Goal: Task Accomplishment & Management: Use online tool/utility

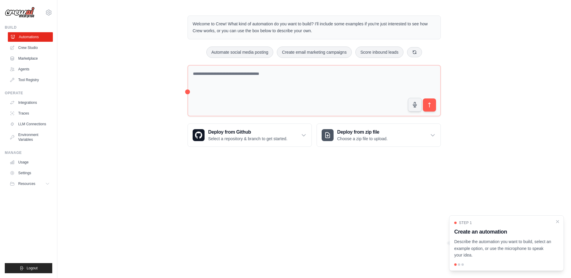
click at [34, 38] on link "Automations" at bounding box center [30, 37] width 45 height 10
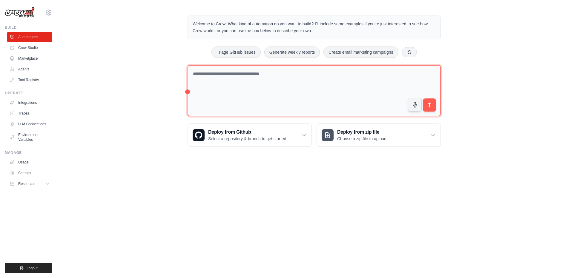
click at [200, 75] on textarea at bounding box center [314, 91] width 253 height 52
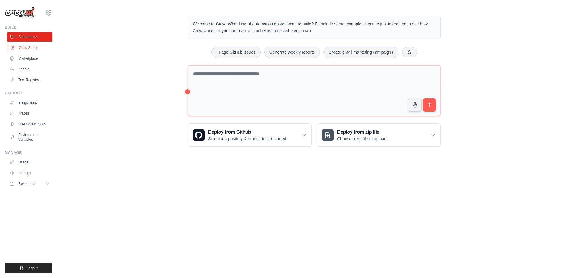
click at [35, 50] on link "Crew Studio" at bounding box center [30, 48] width 45 height 10
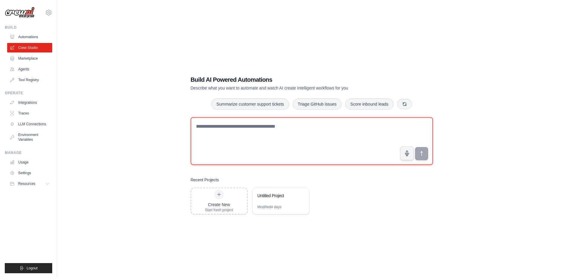
click at [238, 134] on textarea at bounding box center [312, 141] width 242 height 48
click at [270, 139] on textarea at bounding box center [312, 141] width 242 height 48
type textarea "**********"
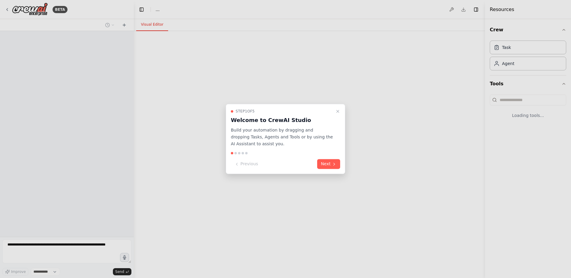
select select "****"
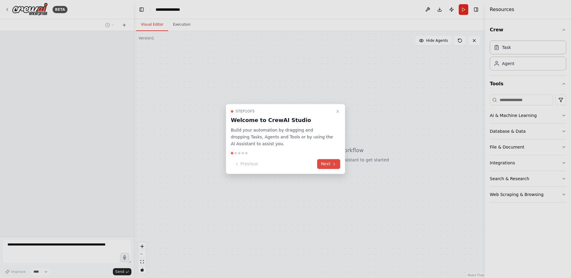
click at [331, 165] on button "Next" at bounding box center [328, 164] width 23 height 10
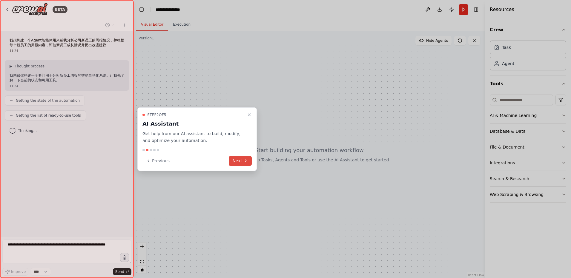
click at [236, 160] on button "Next" at bounding box center [240, 161] width 23 height 10
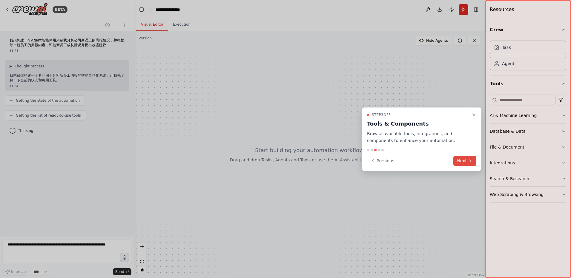
click at [462, 163] on button "Next" at bounding box center [464, 161] width 23 height 10
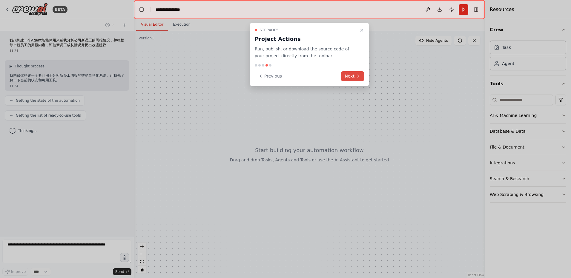
click at [351, 73] on button "Next" at bounding box center [352, 76] width 23 height 10
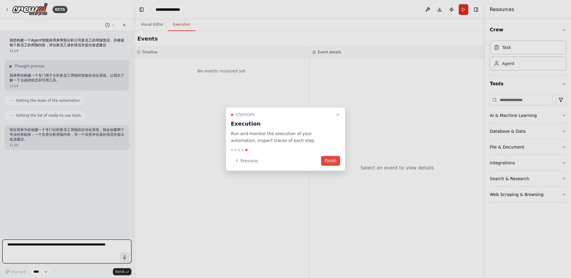
click at [329, 158] on button "Finish" at bounding box center [330, 161] width 19 height 10
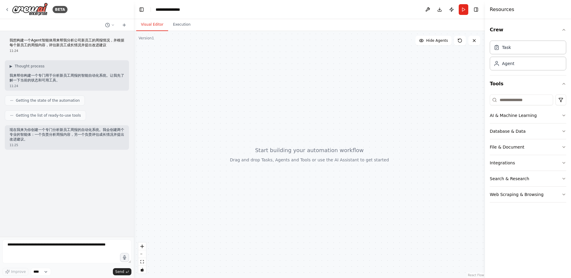
click at [69, 135] on p "现在我来为你创建一个专门分析新员工周报的自动化系统。我会创建两个专业的智能体：一个负责分析周报内容，另一个负责评估成长情况并提出改进建议。" at bounding box center [67, 135] width 115 height 14
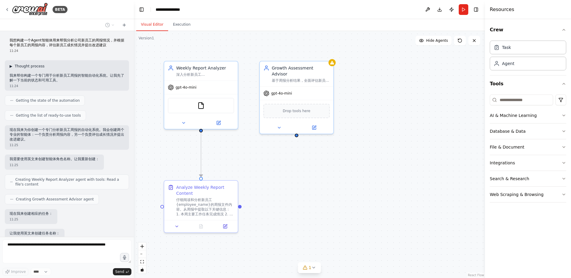
click at [11, 66] on span "▶" at bounding box center [11, 66] width 3 height 5
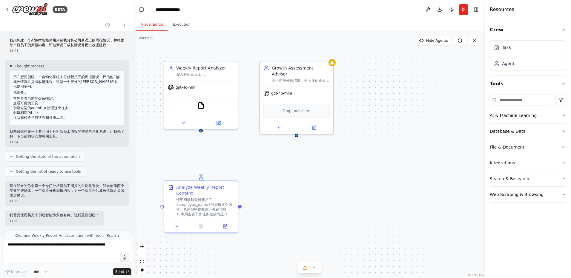
click at [37, 99] on li "首先查看当前的crew状态" at bounding box center [67, 98] width 108 height 5
drag, startPoint x: 37, startPoint y: 99, endPoint x: 34, endPoint y: 102, distance: 4.2
click at [34, 102] on li "查看可用的工具" at bounding box center [67, 103] width 108 height 5
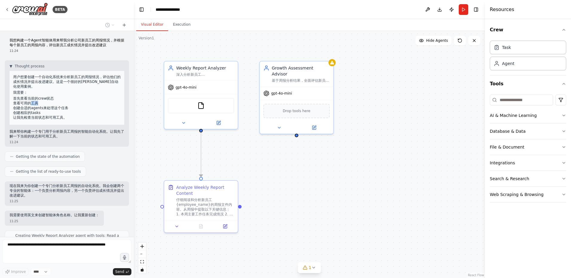
click at [34, 102] on li "查看可用的工具" at bounding box center [67, 103] width 108 height 5
drag, startPoint x: 34, startPoint y: 102, endPoint x: 34, endPoint y: 109, distance: 7.5
click at [34, 109] on li "创建合适的agents来处理这个任务" at bounding box center [67, 108] width 108 height 5
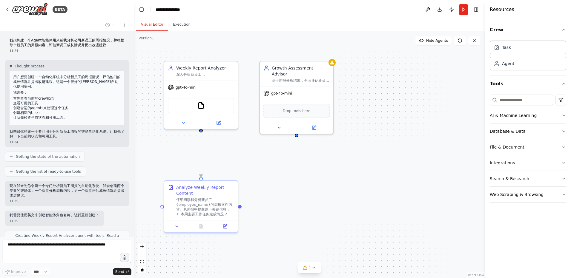
drag, startPoint x: 34, startPoint y: 109, endPoint x: 30, endPoint y: 114, distance: 6.2
click at [30, 114] on li "创建相应的tasks" at bounding box center [67, 112] width 108 height 5
drag, startPoint x: 30, startPoint y: 114, endPoint x: 30, endPoint y: 118, distance: 3.9
click at [30, 118] on p "让我先检查当前状态和可用工具。" at bounding box center [67, 117] width 108 height 5
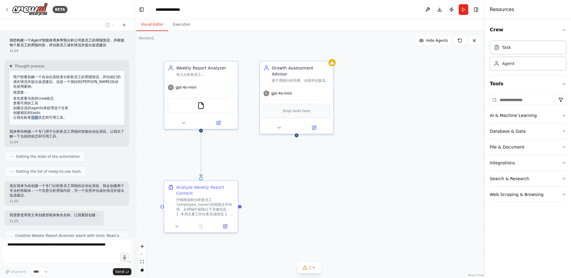
click at [30, 118] on p "让我先检查当前状态和可用工具。" at bounding box center [67, 117] width 108 height 5
drag, startPoint x: 30, startPoint y: 118, endPoint x: 35, endPoint y: 129, distance: 11.9
click at [35, 129] on div "▼ Thought process 用户想要创建一个自动化系统来分析新员工的周报情况，评估他们的成长情况并提出改进建议。这是一个很好的CrewAI自动化使用案…" at bounding box center [67, 101] width 115 height 75
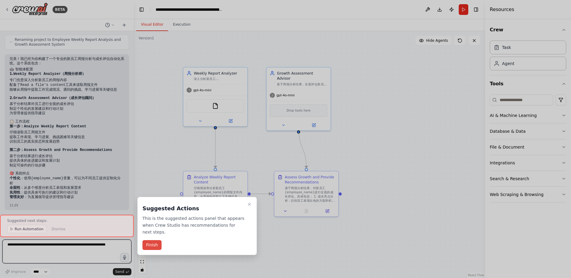
scroll to position [365, 0]
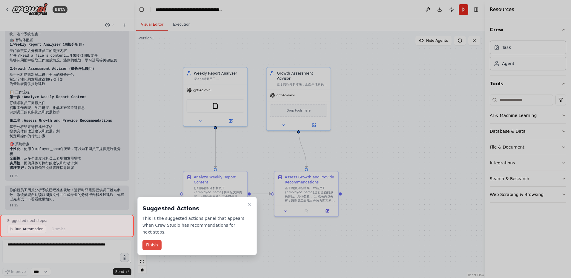
click at [153, 246] on button "Finish" at bounding box center [151, 245] width 19 height 10
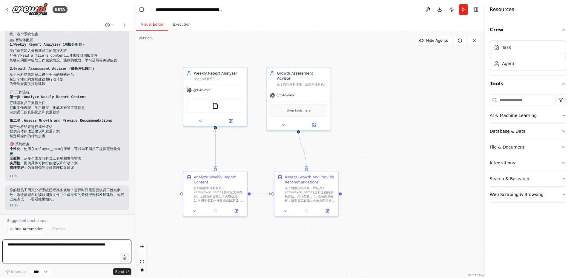
click at [56, 247] on textarea at bounding box center [66, 252] width 129 height 24
click at [32, 230] on span "Run Automation" at bounding box center [29, 229] width 29 height 5
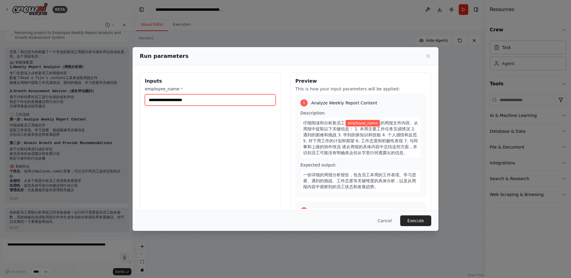
click at [225, 99] on input "employee_name *" at bounding box center [210, 99] width 131 height 11
type input "**"
click at [222, 146] on div "Inputs employee_name * **" at bounding box center [210, 144] width 141 height 142
click at [422, 218] on button "Execute" at bounding box center [415, 221] width 31 height 11
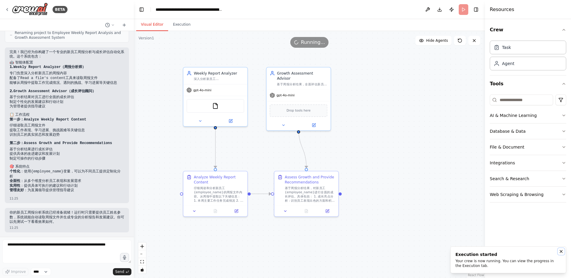
click at [561, 253] on icon "Notifications (F8)" at bounding box center [561, 251] width 5 height 5
click at [421, 198] on div ".deletable-edge-delete-btn { width: 20px; height: 20px; border: 0px solid #ffff…" at bounding box center [309, 154] width 351 height 247
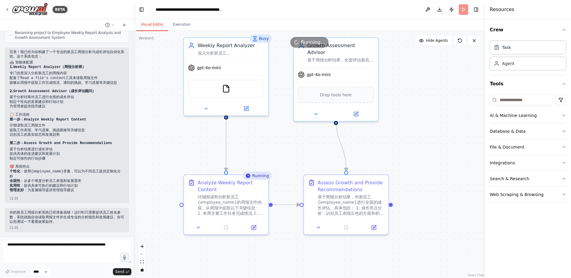
drag, startPoint x: 240, startPoint y: 146, endPoint x: 283, endPoint y: 154, distance: 43.2
click at [283, 154] on div ".deletable-edge-delete-btn { width: 20px; height: 20px; border: 0px solid #ffff…" at bounding box center [309, 154] width 351 height 247
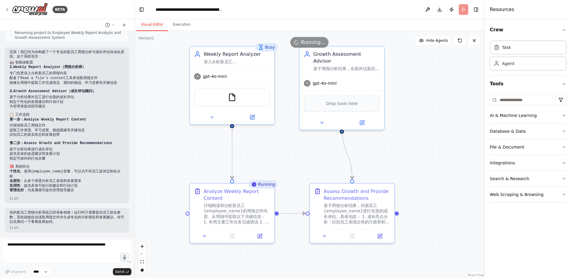
drag, startPoint x: 278, startPoint y: 149, endPoint x: 284, endPoint y: 158, distance: 10.5
click at [284, 158] on div ".deletable-edge-delete-btn { width: 20px; height: 20px; border: 0px solid #ffff…" at bounding box center [309, 154] width 351 height 247
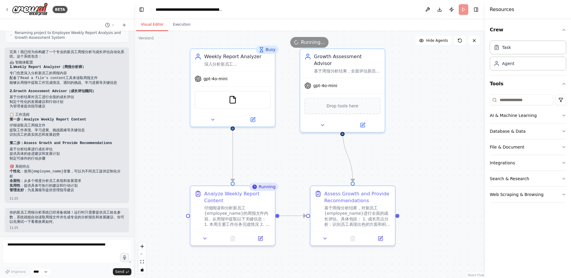
drag, startPoint x: 282, startPoint y: 159, endPoint x: 282, endPoint y: 166, distance: 6.6
click at [282, 166] on div ".deletable-edge-delete-btn { width: 20px; height: 20px; border: 0px solid #ffff…" at bounding box center [309, 154] width 351 height 247
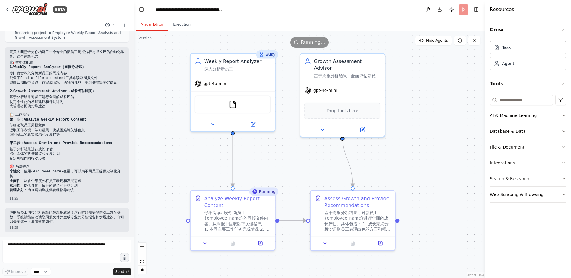
drag, startPoint x: 288, startPoint y: 174, endPoint x: 280, endPoint y: 182, distance: 11.6
click at [280, 182] on div ".deletable-edge-delete-btn { width: 20px; height: 20px; border: 0px solid #ffff…" at bounding box center [309, 154] width 351 height 247
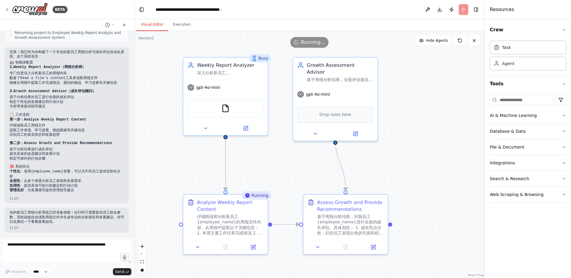
drag, startPoint x: 298, startPoint y: 170, endPoint x: 299, endPoint y: 166, distance: 4.0
click at [299, 166] on div ".deletable-edge-delete-btn { width: 20px; height: 20px; border: 0px solid #ffff…" at bounding box center [309, 154] width 351 height 247
drag, startPoint x: 302, startPoint y: 165, endPoint x: 297, endPoint y: 166, distance: 4.3
click at [297, 166] on div ".deletable-edge-delete-btn { width: 20px; height: 20px; border: 0px solid #ffff…" at bounding box center [309, 154] width 351 height 247
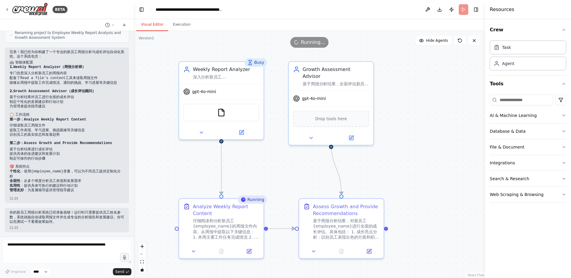
click at [408, 102] on div ".deletable-edge-delete-btn { width: 20px; height: 20px; border: 0px solid #ffff…" at bounding box center [309, 154] width 351 height 247
click at [182, 25] on button "Execution" at bounding box center [181, 25] width 27 height 13
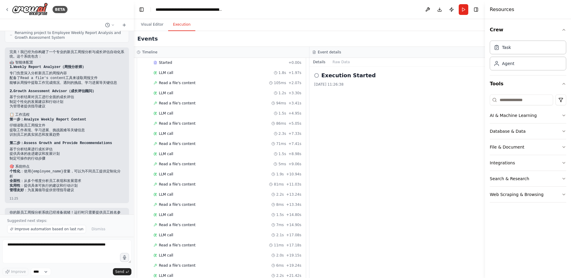
scroll to position [0, 0]
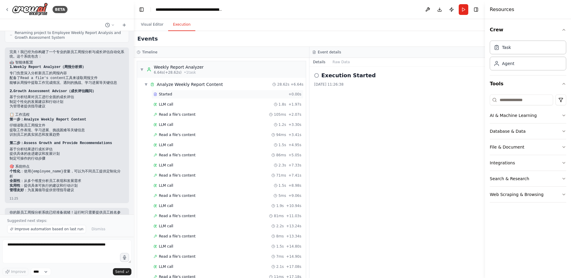
click at [189, 96] on div "Started" at bounding box center [219, 94] width 133 height 5
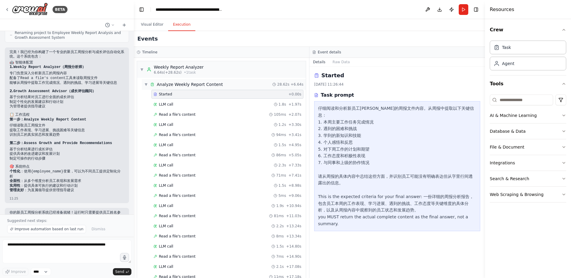
click at [194, 89] on div "▼ Analyze Weekly Report Content 28.62s + 6.64s" at bounding box center [224, 84] width 164 height 11
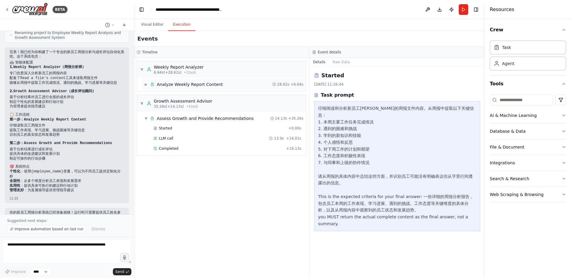
click at [196, 87] on div "Analyze Weekly Report Content" at bounding box center [190, 85] width 66 height 6
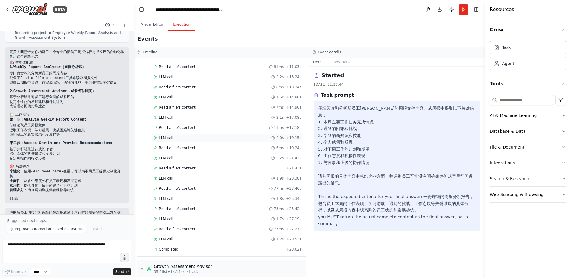
scroll to position [199, 0]
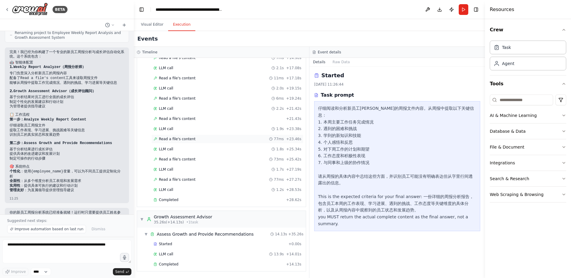
click at [207, 138] on div "Read a file's content 77ms + 23.46s" at bounding box center [227, 139] width 148 height 5
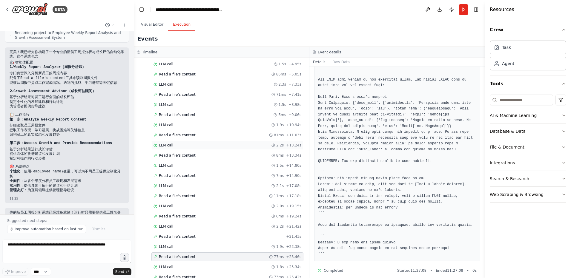
scroll to position [0, 0]
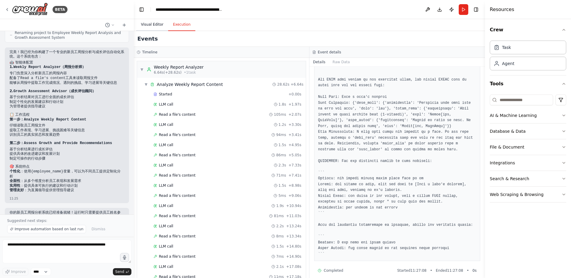
click at [144, 25] on button "Visual Editor" at bounding box center [152, 25] width 32 height 13
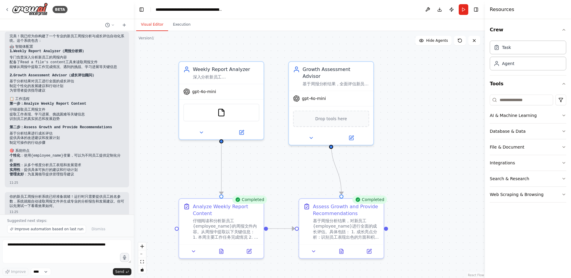
scroll to position [365, 0]
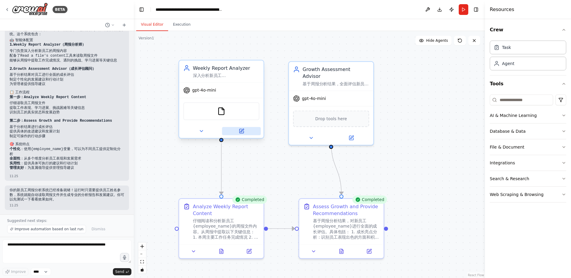
click at [243, 133] on icon at bounding box center [241, 131] width 4 height 4
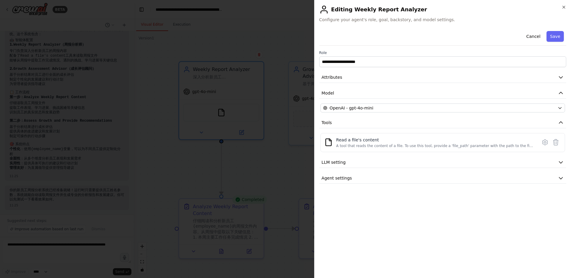
click at [253, 171] on div at bounding box center [285, 139] width 571 height 278
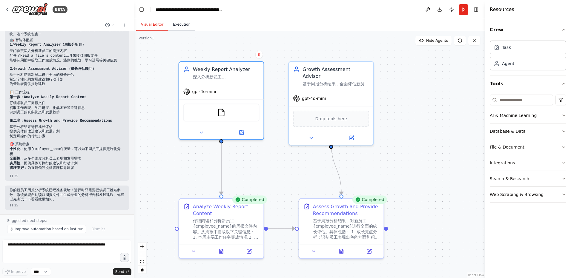
click at [180, 28] on button "Execution" at bounding box center [181, 25] width 27 height 13
click at [155, 27] on button "Visual Editor" at bounding box center [152, 25] width 32 height 13
click at [439, 9] on button "Download" at bounding box center [440, 9] width 10 height 11
click at [8, 13] on div "BETA" at bounding box center [36, 9] width 63 height 13
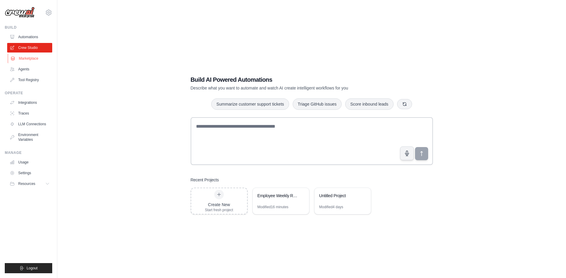
click at [35, 60] on link "Marketplace" at bounding box center [30, 59] width 45 height 10
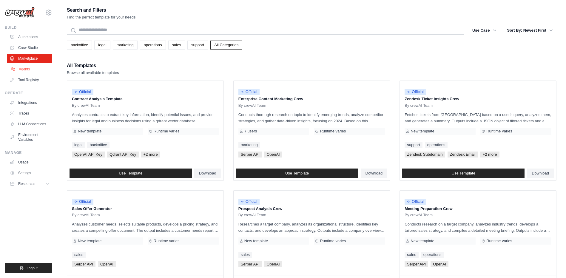
click at [35, 67] on link "Agents" at bounding box center [30, 70] width 45 height 10
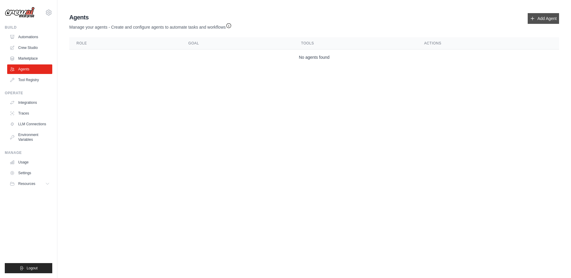
click at [549, 20] on link "Add Agent" at bounding box center [543, 18] width 31 height 11
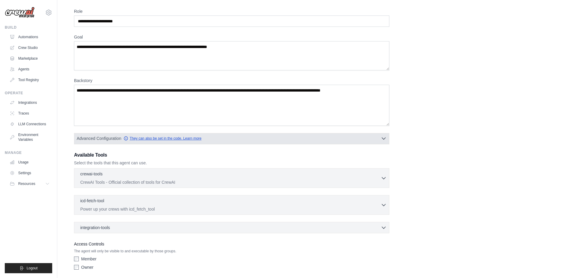
scroll to position [42, 0]
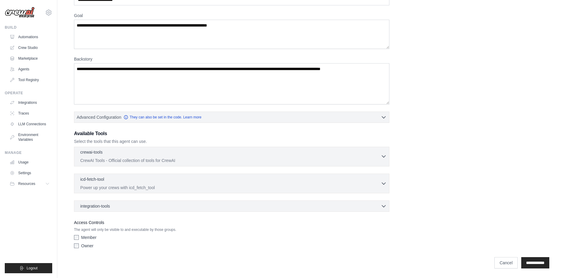
click at [383, 155] on icon "button" at bounding box center [384, 156] width 6 height 6
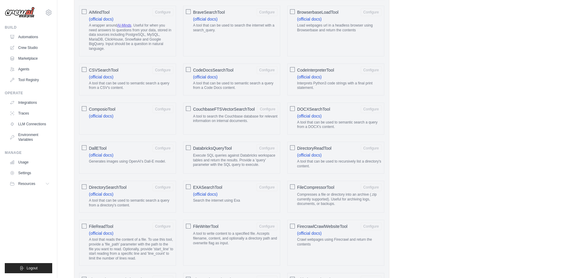
scroll to position [221, 0]
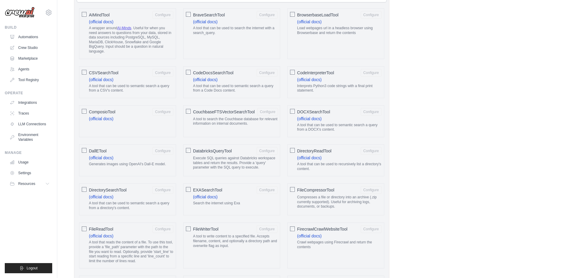
click at [193, 73] on span "CodeDocsSearchTool" at bounding box center [213, 73] width 40 height 6
click at [220, 72] on span "CodeDocsSearchTool" at bounding box center [213, 73] width 40 height 6
drag, startPoint x: 220, startPoint y: 72, endPoint x: 194, endPoint y: 74, distance: 26.1
click at [196, 74] on span "CodeDocsSearchTool" at bounding box center [213, 73] width 40 height 6
click at [263, 73] on button "Configure" at bounding box center [267, 73] width 21 height 8
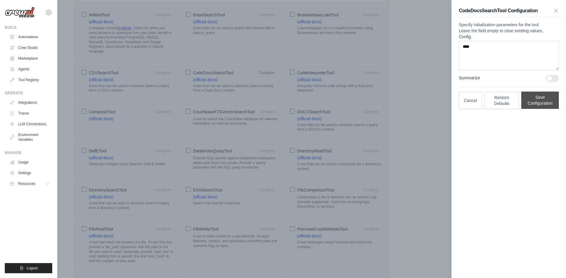
drag, startPoint x: 531, startPoint y: 114, endPoint x: 531, endPoint y: 108, distance: 5.7
click at [531, 109] on button "Save Configuration" at bounding box center [541, 100] width 38 height 17
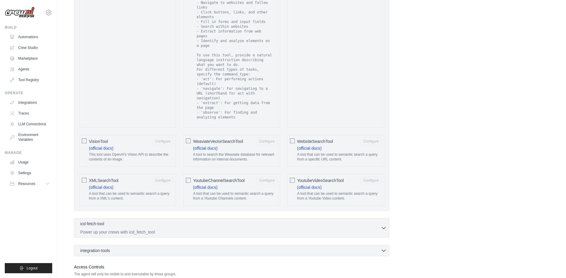
scroll to position [1030, 0]
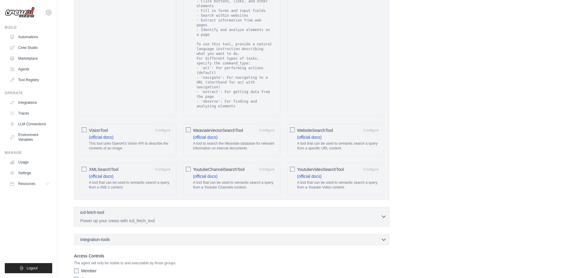
click at [384, 210] on button "icd-fetch-tool 0 selected Power up your crews with icd_fetch_tool" at bounding box center [232, 217] width 310 height 14
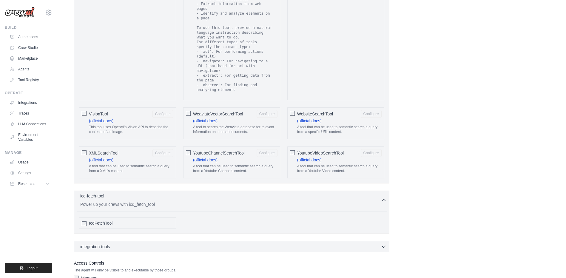
scroll to position [1054, 0]
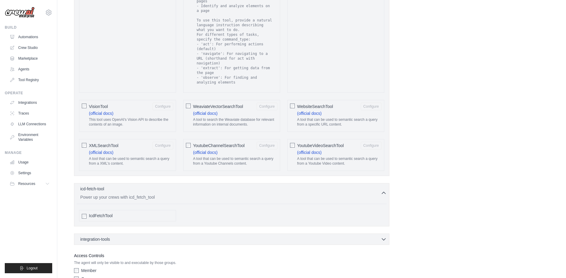
click at [382, 236] on icon "button" at bounding box center [384, 239] width 6 height 6
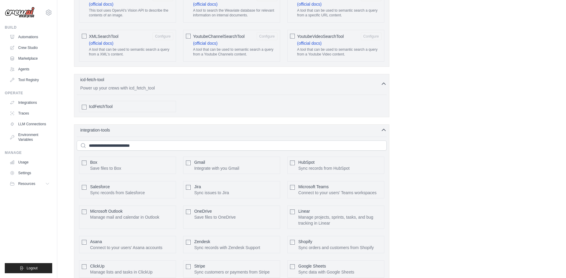
scroll to position [1082, 0]
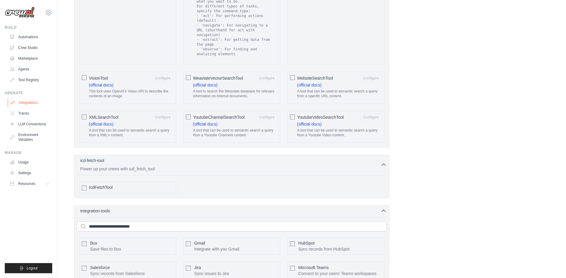
click at [29, 103] on link "Integrations" at bounding box center [30, 103] width 45 height 10
click at [31, 116] on link "Traces" at bounding box center [30, 114] width 45 height 10
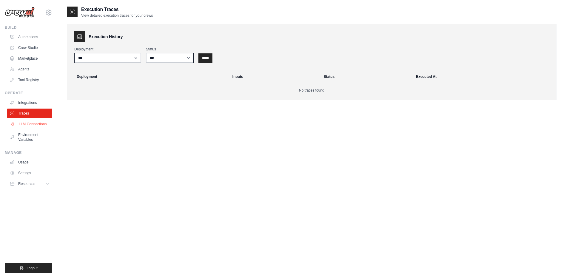
click at [35, 124] on link "LLM Connections" at bounding box center [30, 124] width 45 height 10
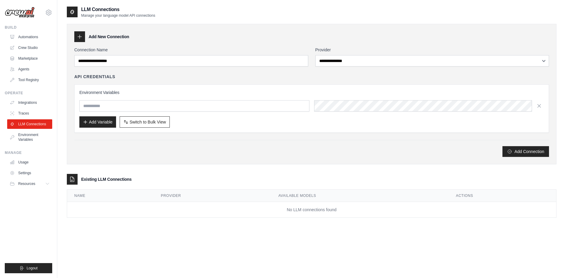
click at [45, 148] on ul "Build Automations Crew Studio Marketplace Agents" at bounding box center [28, 149] width 47 height 248
click at [39, 138] on link "Environment Variables" at bounding box center [30, 137] width 45 height 14
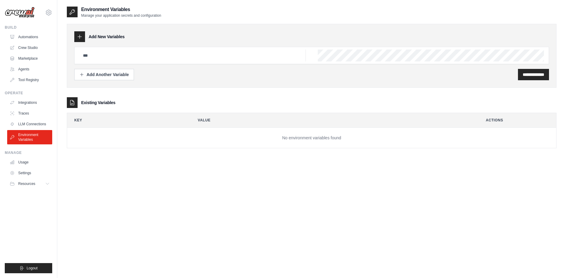
click at [31, 63] on ul "Automations Crew Studio Marketplace Agents Tool Registry" at bounding box center [29, 58] width 45 height 53
click at [32, 62] on link "Marketplace" at bounding box center [30, 59] width 45 height 10
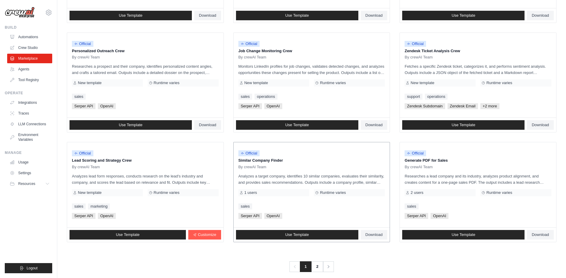
scroll to position [275, 0]
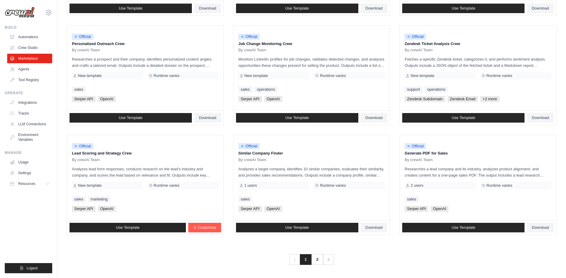
click at [311, 254] on div "Previous 1 2 Next" at bounding box center [312, 256] width 490 height 18
click at [316, 259] on link "2" at bounding box center [318, 259] width 12 height 11
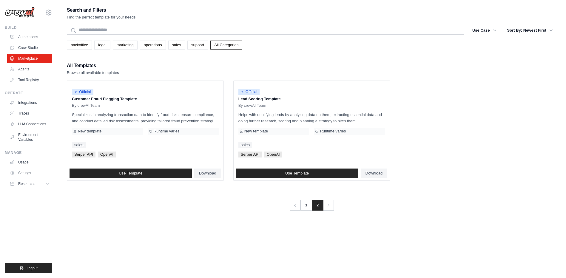
click at [305, 215] on div "Search and Filters Find the perfect template for your needs Search Use Case bac…" at bounding box center [312, 145] width 490 height 278
click at [305, 202] on link "1" at bounding box center [307, 205] width 12 height 11
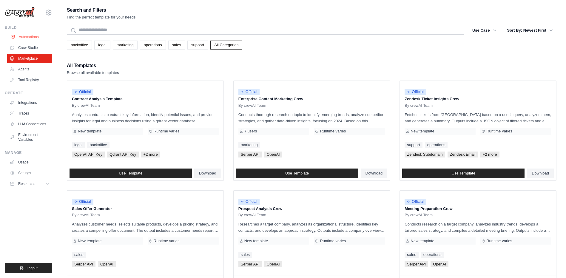
click at [38, 41] on link "Automations" at bounding box center [30, 37] width 45 height 10
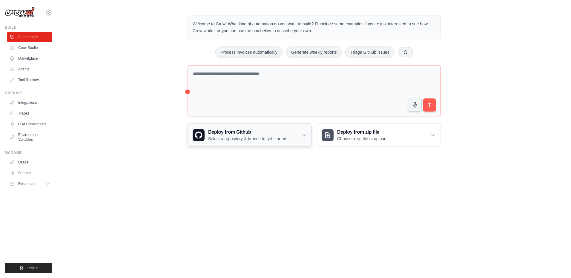
click at [302, 134] on icon at bounding box center [304, 135] width 6 height 6
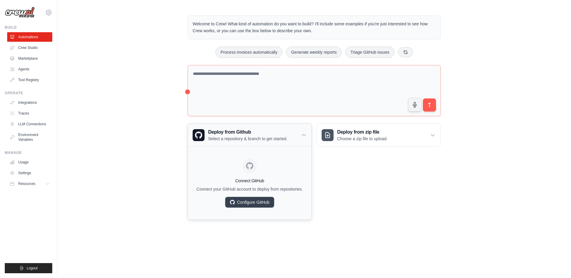
click at [302, 134] on icon at bounding box center [304, 135] width 6 height 6
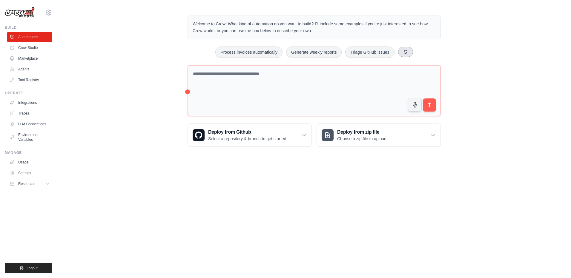
click at [409, 54] on button at bounding box center [405, 52] width 15 height 10
click at [33, 58] on link "Marketplace" at bounding box center [30, 59] width 45 height 10
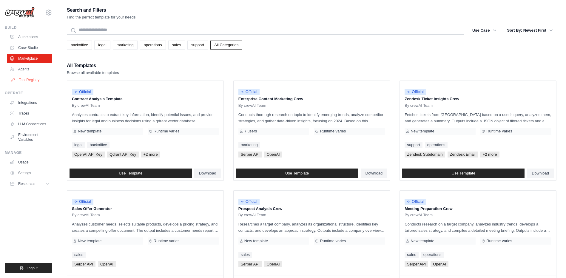
click at [37, 82] on link "Tool Registry" at bounding box center [30, 80] width 45 height 10
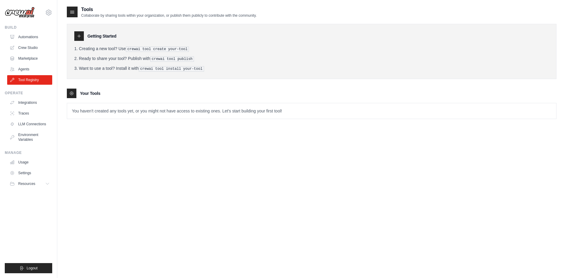
click at [113, 110] on p "You haven't created any tools yet, or you might not have access to existing one…" at bounding box center [311, 111] width 489 height 16
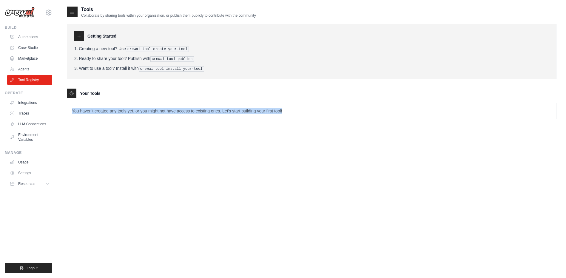
click at [113, 110] on p "You haven't created any tools yet, or you might not have access to existing one…" at bounding box center [311, 111] width 489 height 16
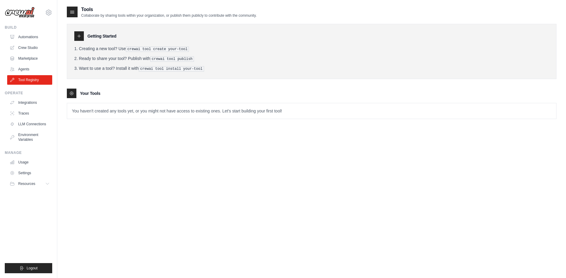
drag, startPoint x: 113, startPoint y: 110, endPoint x: 105, endPoint y: 38, distance: 72.4
click at [105, 38] on h3 "Getting Started" at bounding box center [101, 36] width 29 height 6
click at [73, 37] on div "Getting Started Creating a new tool? Use crewai tool create your-tool Ready to …" at bounding box center [312, 51] width 490 height 55
click at [78, 37] on icon at bounding box center [79, 36] width 5 height 5
click at [27, 36] on link "Automations" at bounding box center [30, 37] width 45 height 10
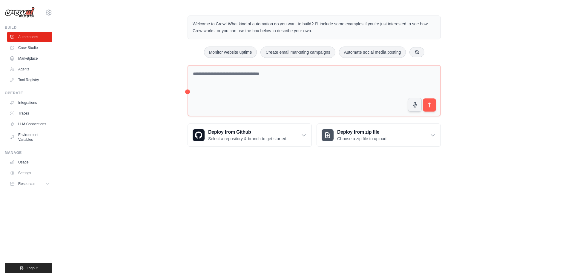
click at [39, 45] on link "Crew Studio" at bounding box center [29, 48] width 45 height 10
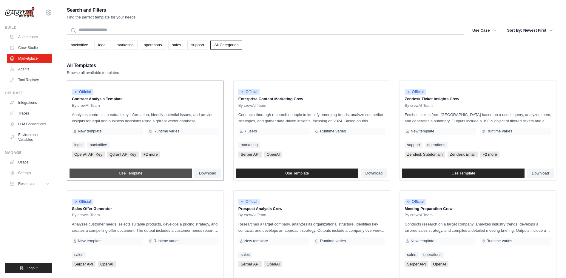
click at [167, 174] on link "Use Template" at bounding box center [131, 174] width 122 height 10
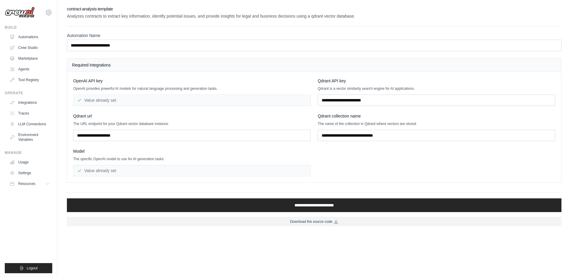
click at [121, 101] on div "Value already set" at bounding box center [191, 100] width 237 height 11
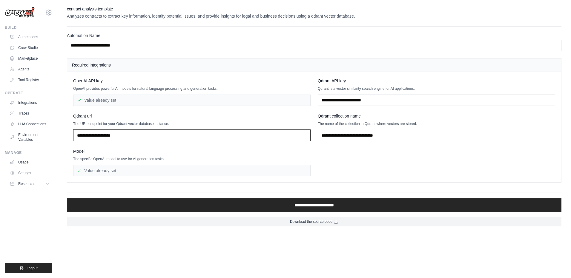
drag, startPoint x: 159, startPoint y: 137, endPoint x: 165, endPoint y: 139, distance: 5.9
click at [159, 137] on input "text" at bounding box center [191, 135] width 237 height 11
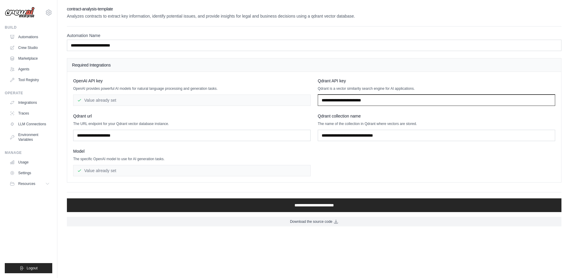
click at [387, 104] on input "text" at bounding box center [436, 100] width 237 height 11
click at [392, 104] on input "text" at bounding box center [436, 100] width 237 height 11
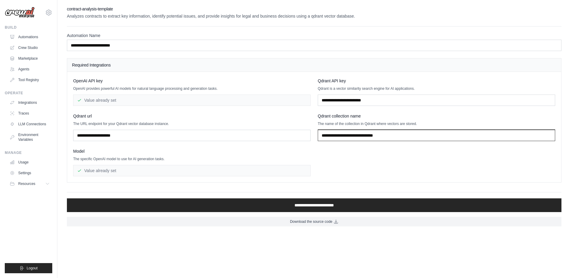
click at [386, 133] on input "text" at bounding box center [436, 135] width 237 height 11
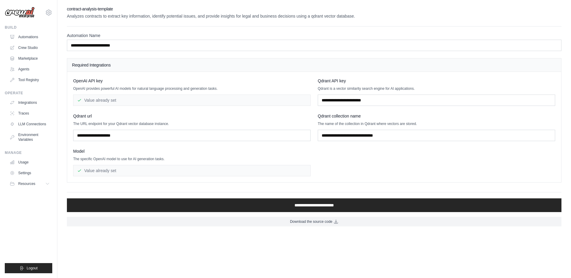
click at [386, 158] on div "OpenAI API key OpenAI provides powerful AI models for natural language processi…" at bounding box center [314, 127] width 482 height 99
click at [50, 182] on icon at bounding box center [48, 184] width 5 height 5
click at [46, 186] on icon at bounding box center [48, 184] width 5 height 5
click at [43, 174] on link "Settings" at bounding box center [30, 173] width 45 height 10
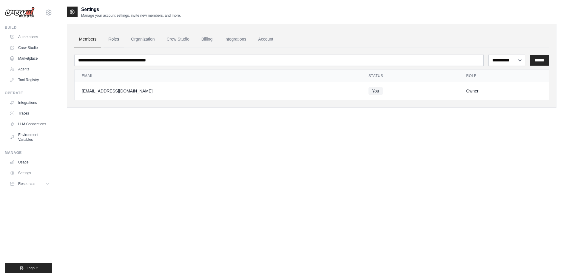
click at [116, 45] on link "Roles" at bounding box center [114, 39] width 20 height 16
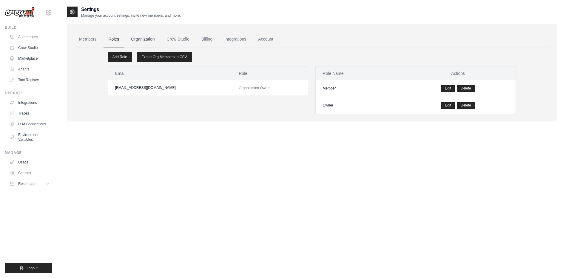
click at [150, 45] on link "Organization" at bounding box center [142, 39] width 33 height 16
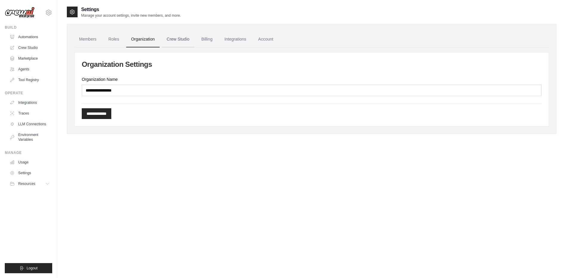
click at [176, 43] on link "Crew Studio" at bounding box center [178, 39] width 32 height 16
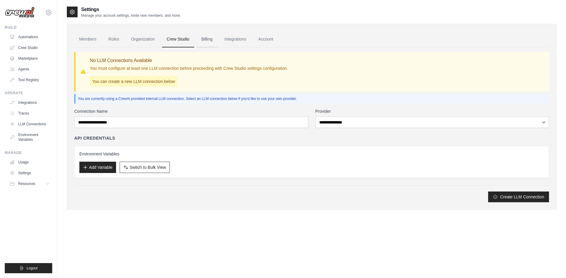
click at [208, 45] on link "Billing" at bounding box center [207, 39] width 21 height 16
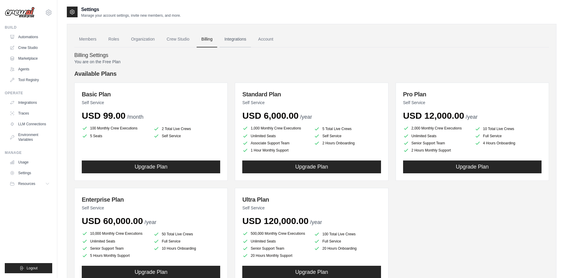
click at [241, 42] on link "Integrations" at bounding box center [235, 39] width 31 height 16
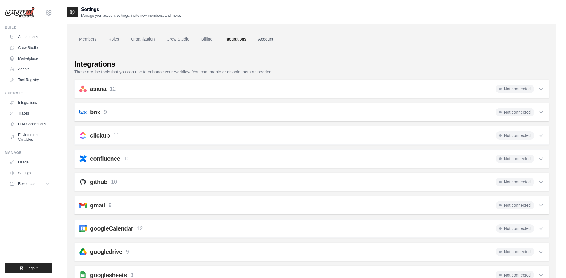
click at [268, 39] on link "Account" at bounding box center [266, 39] width 25 height 16
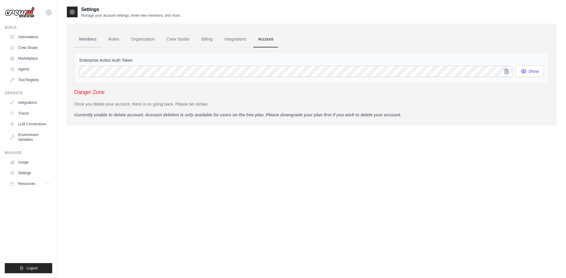
click at [85, 39] on link "Members" at bounding box center [87, 39] width 27 height 16
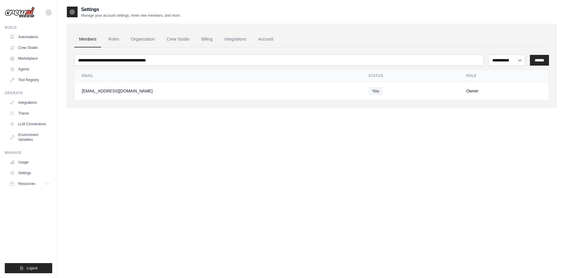
click at [48, 10] on icon at bounding box center [48, 12] width 5 height 5
click at [48, 11] on icon at bounding box center [48, 12] width 7 height 7
